Goal: Information Seeking & Learning: Check status

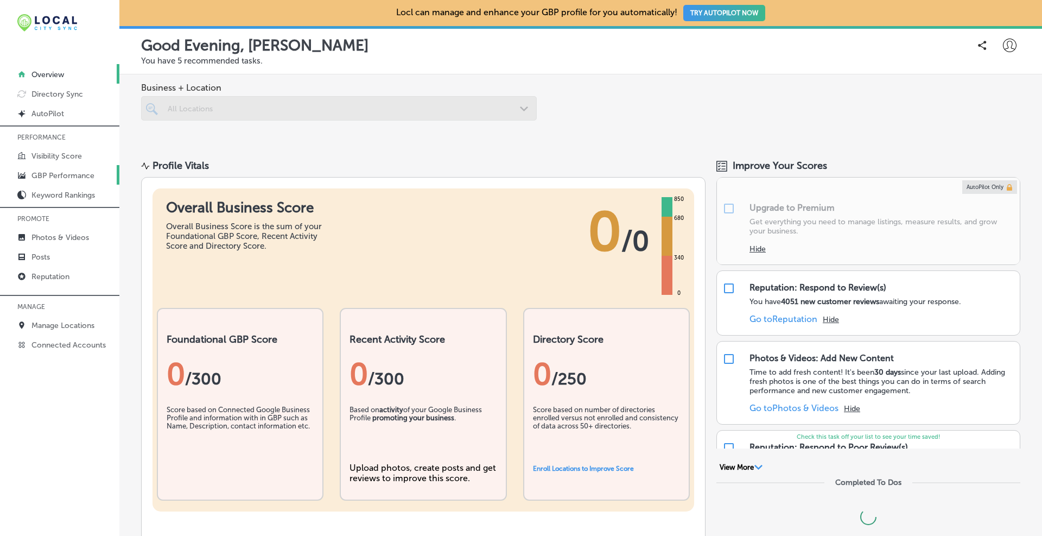
click at [77, 174] on p "GBP Performance" at bounding box center [62, 175] width 63 height 9
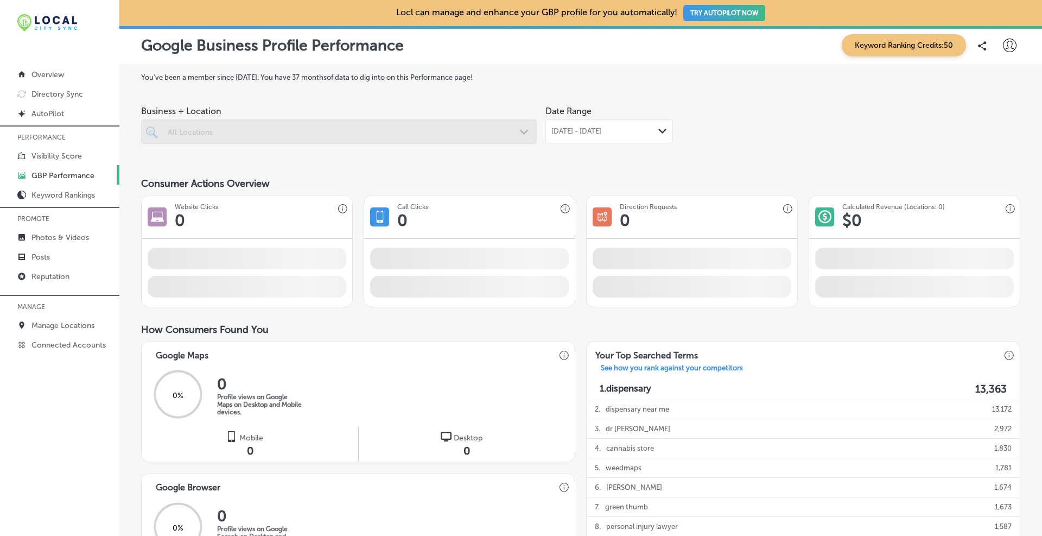
click at [446, 138] on div at bounding box center [339, 131] width 396 height 24
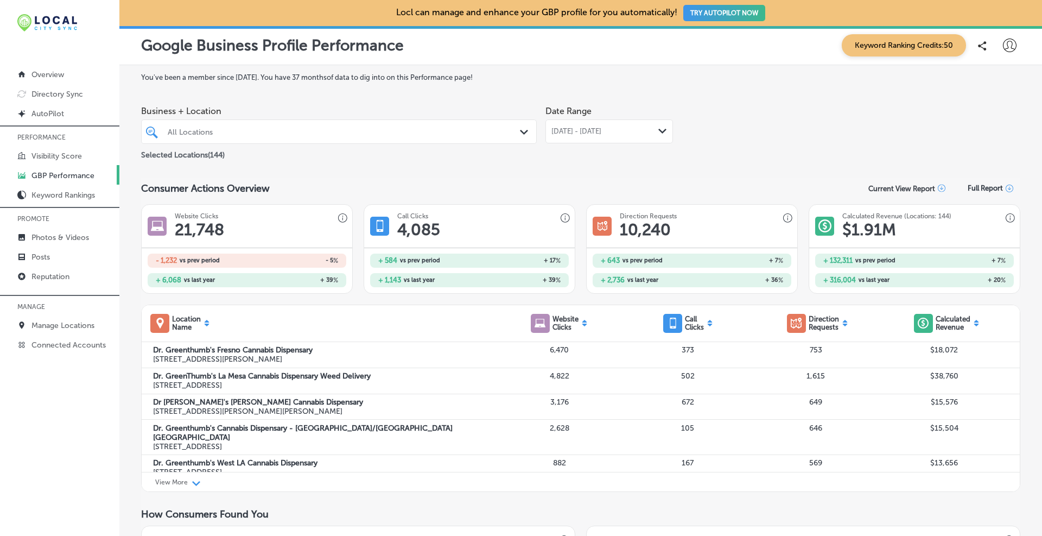
click at [513, 132] on div "All Locations Path Created with Sketch." at bounding box center [339, 131] width 394 height 17
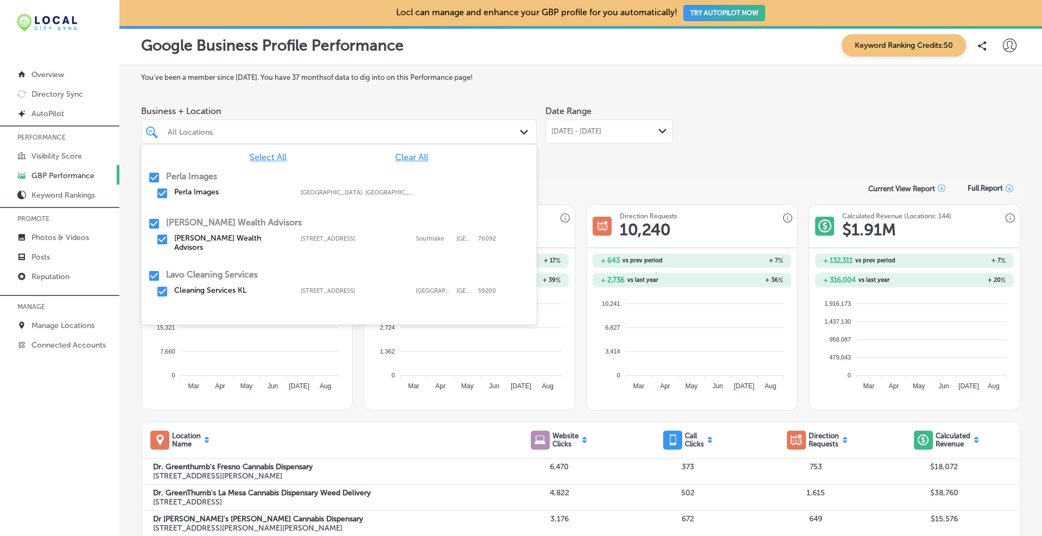
click at [395, 154] on span "Clear All" at bounding box center [411, 157] width 33 height 10
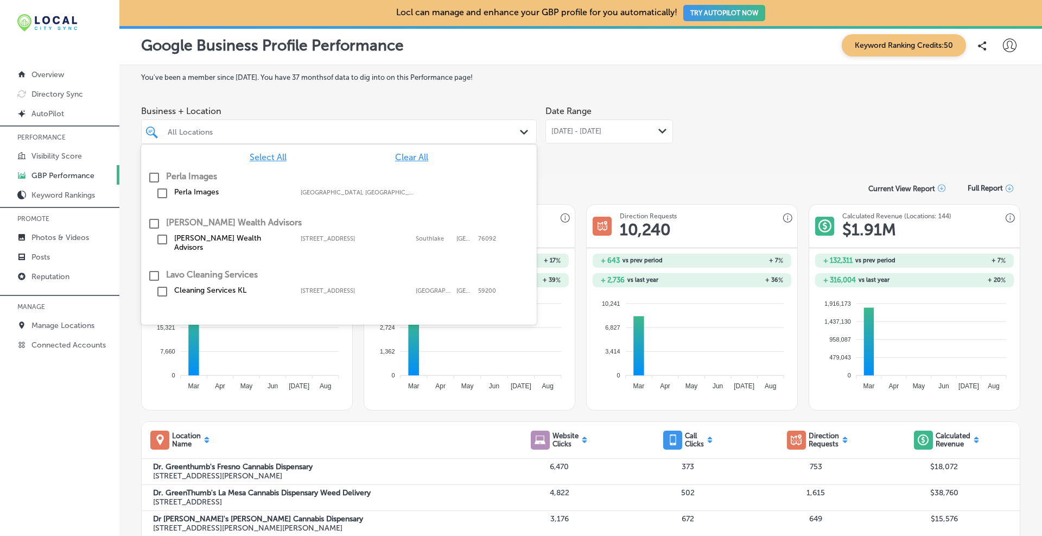
click at [349, 138] on div at bounding box center [322, 131] width 310 height 15
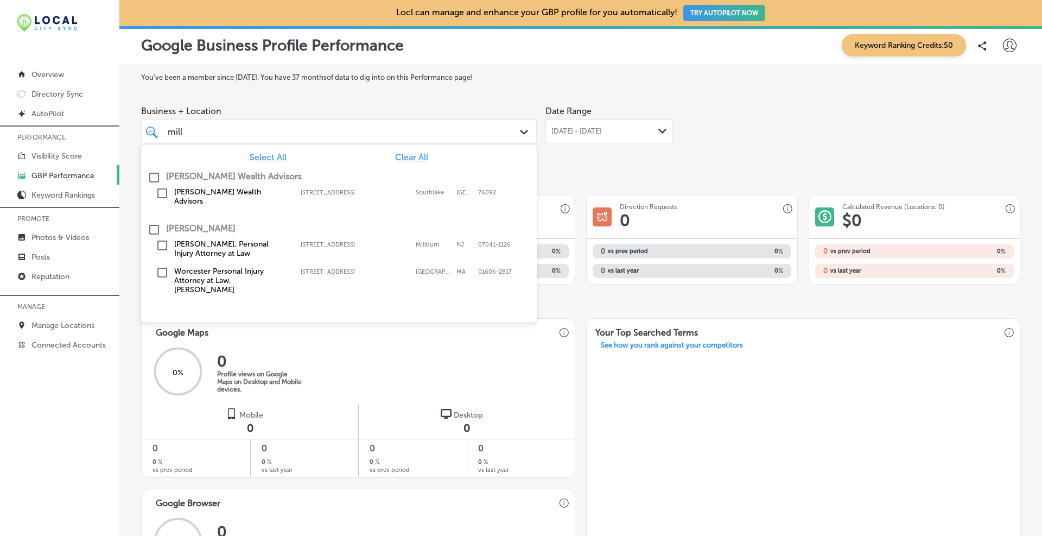
click at [151, 179] on input "checkbox" at bounding box center [154, 177] width 13 height 13
type input "mill"
click at [787, 138] on div "Business + Location option [STREET_ADDRESS] focused, 0 of 12. 4 results availab…" at bounding box center [580, 130] width 879 height 61
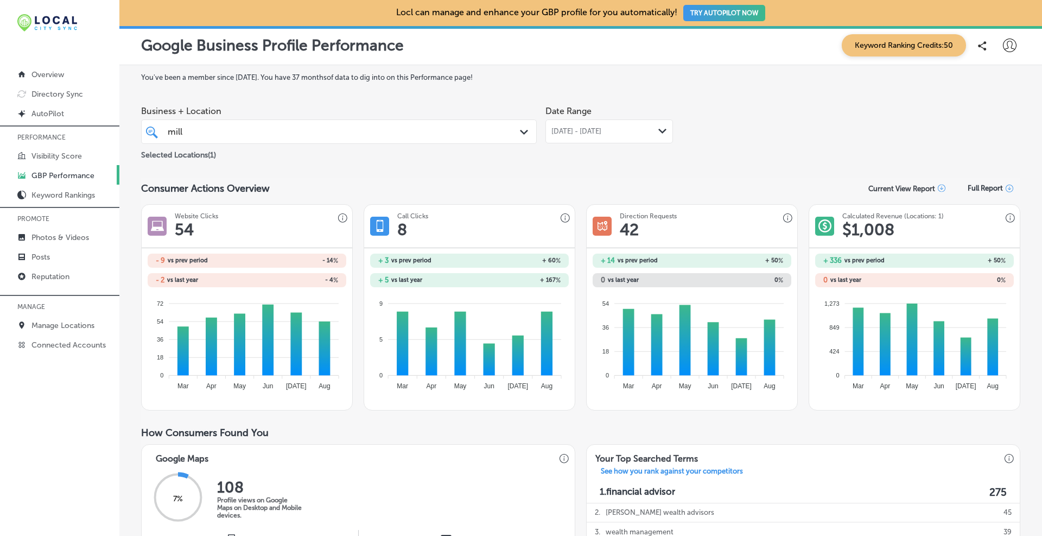
click at [659, 134] on div "Path Created with Sketch." at bounding box center [662, 131] width 9 height 9
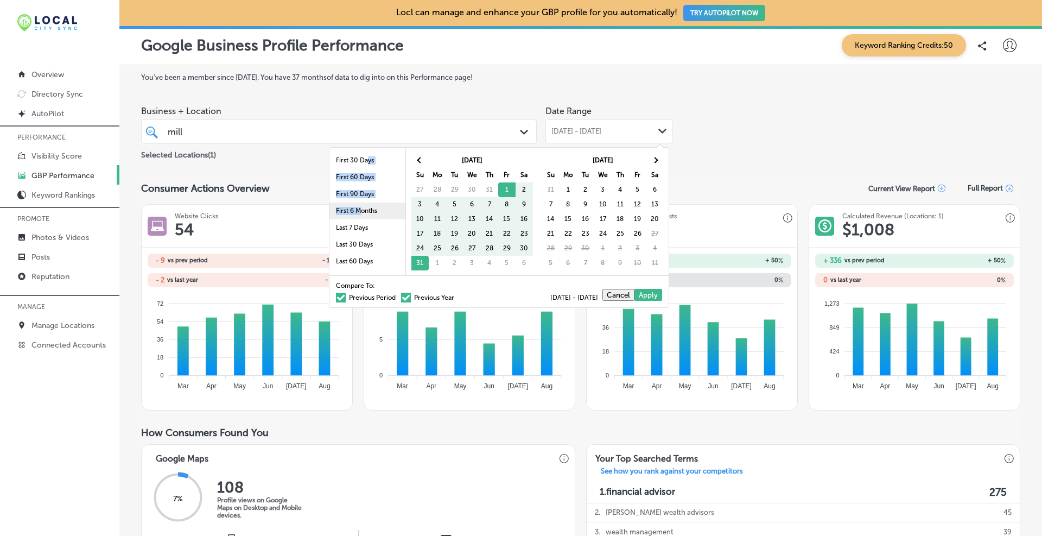
drag, startPoint x: 360, startPoint y: 159, endPoint x: 351, endPoint y: 219, distance: 60.3
click at [352, 213] on ul "First 30 Days First 60 Days First 90 Days First 6 Months Last 7 Days Last 30 Da…" at bounding box center [367, 244] width 76 height 185
click at [348, 242] on li "Last 30 Days" at bounding box center [367, 244] width 76 height 17
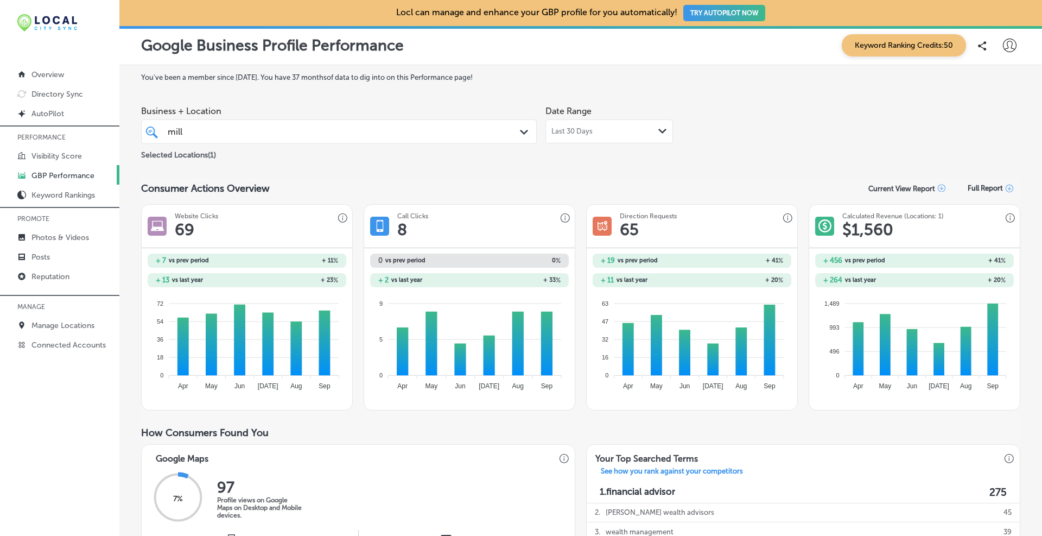
click at [658, 129] on icon "Path Created with Sketch." at bounding box center [662, 131] width 8 height 5
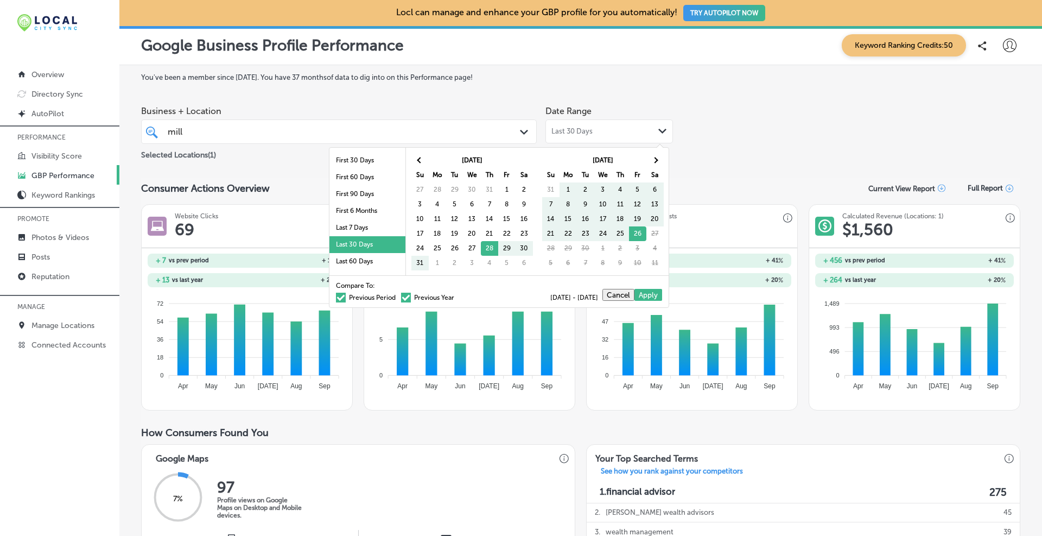
click at [709, 113] on div "Business + Location [GEOGRAPHIC_DATA] Path Created with Sketch. Selected Locati…" at bounding box center [580, 130] width 879 height 61
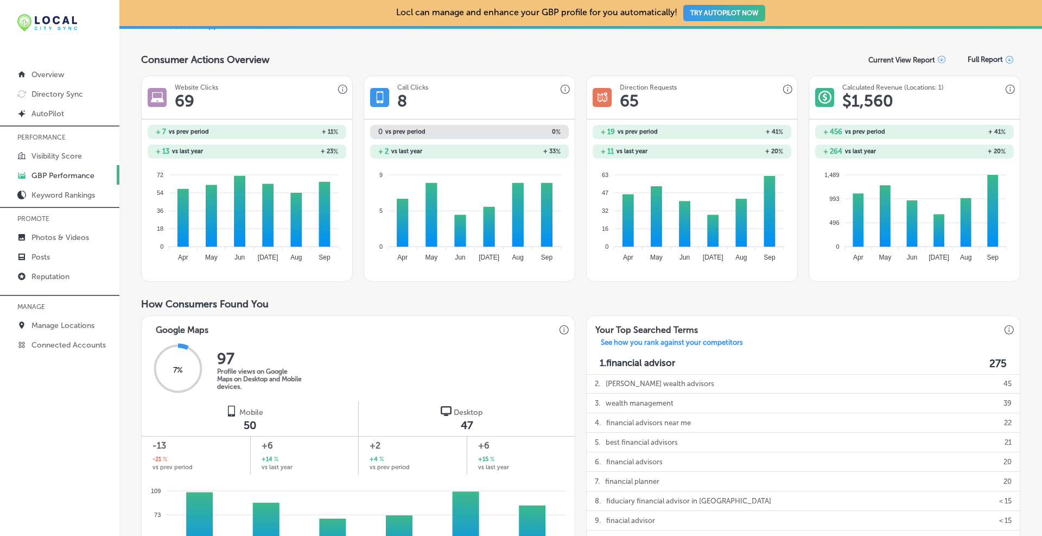
scroll to position [38, 0]
